Goal: Information Seeking & Learning: Learn about a topic

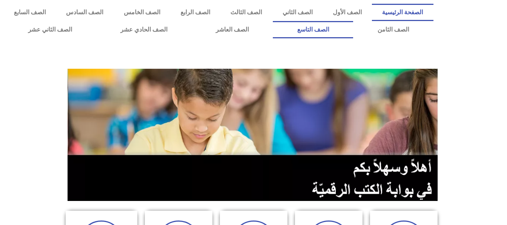
click at [273, 21] on link "الصف التاسع" at bounding box center [313, 29] width 80 height 17
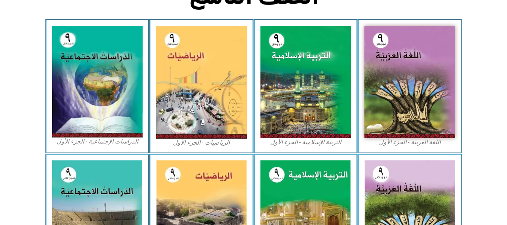
scroll to position [225, 0]
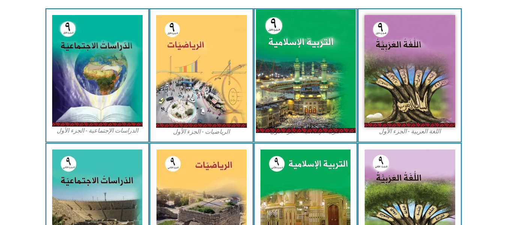
click at [323, 68] on img at bounding box center [305, 70] width 100 height 123
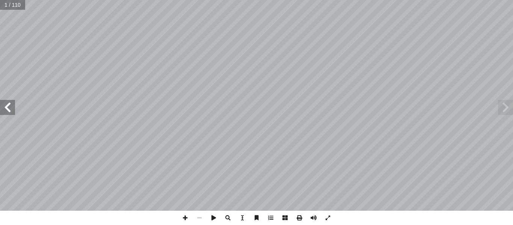
click at [8, 109] on span at bounding box center [7, 107] width 15 height 15
click at [9, 106] on span at bounding box center [7, 107] width 15 height 15
click at [5, 106] on span at bounding box center [7, 107] width 15 height 15
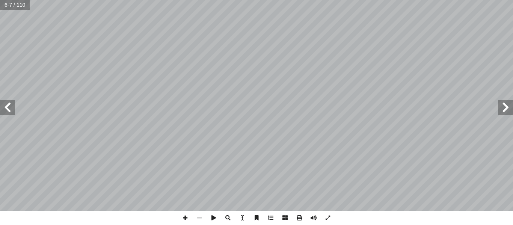
click at [5, 106] on span at bounding box center [7, 107] width 15 height 15
click at [181, 219] on span at bounding box center [185, 217] width 14 height 14
click at [186, 216] on span at bounding box center [185, 217] width 14 height 14
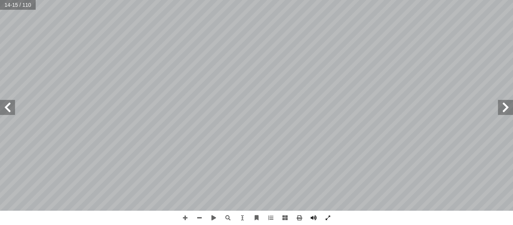
click at [429, 217] on div "١٠ درين على: � ن يكونوا ق أ ا ية الدرس � ع من الطلبة بعد نه ّ توق ُ : ي ُ هداف …" at bounding box center [256, 112] width 513 height 225
click at [184, 217] on span at bounding box center [185, 217] width 14 height 14
click at [199, 217] on span at bounding box center [199, 217] width 14 height 14
click at [7, 107] on span at bounding box center [7, 107] width 15 height 15
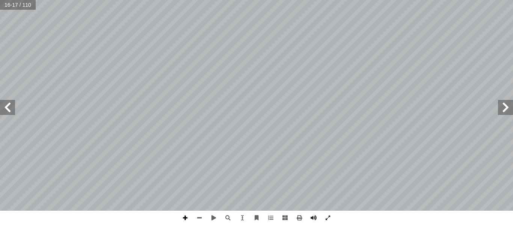
click at [185, 215] on span at bounding box center [185, 217] width 14 height 14
click at [186, 215] on span at bounding box center [185, 217] width 14 height 14
